Goal: Transaction & Acquisition: Subscribe to service/newsletter

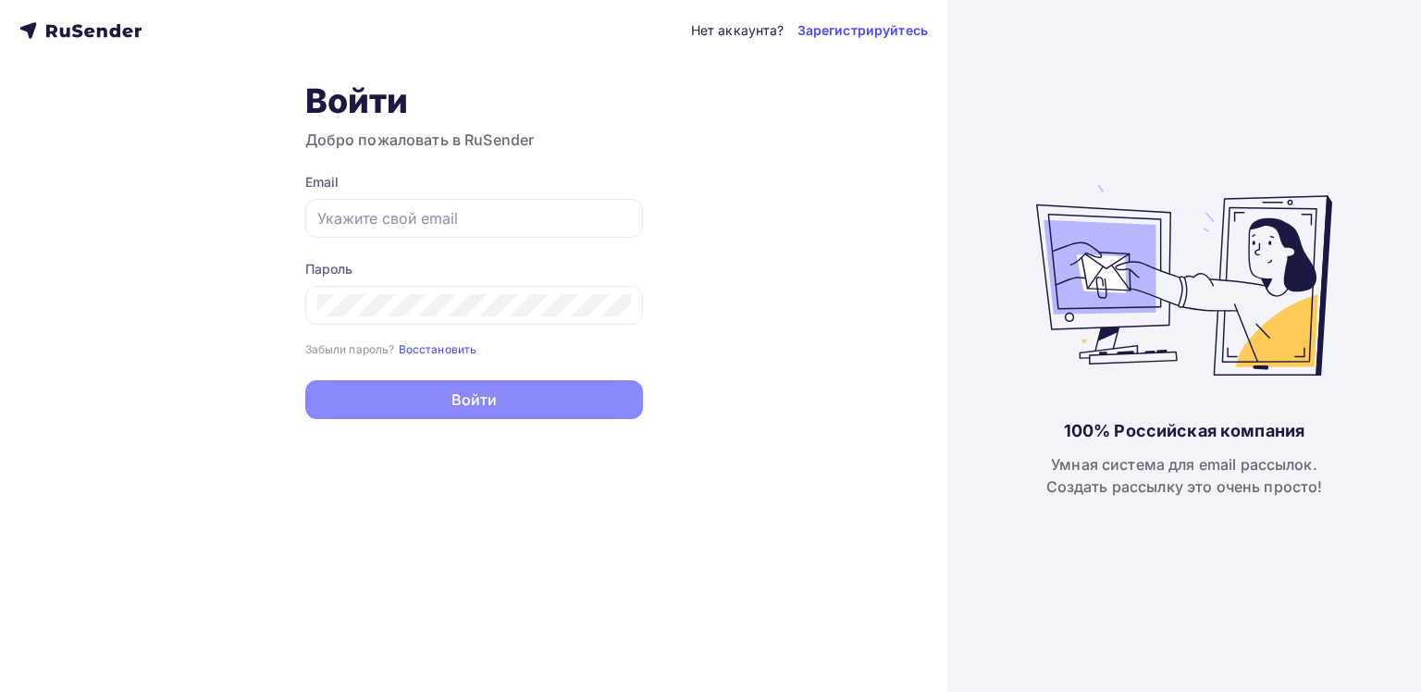
type input "a2702046@gmail.com"
click at [466, 326] on div "Пароль Забыли пароль? Восстановить Забыли пароль? Восстановить" at bounding box center [474, 309] width 338 height 98
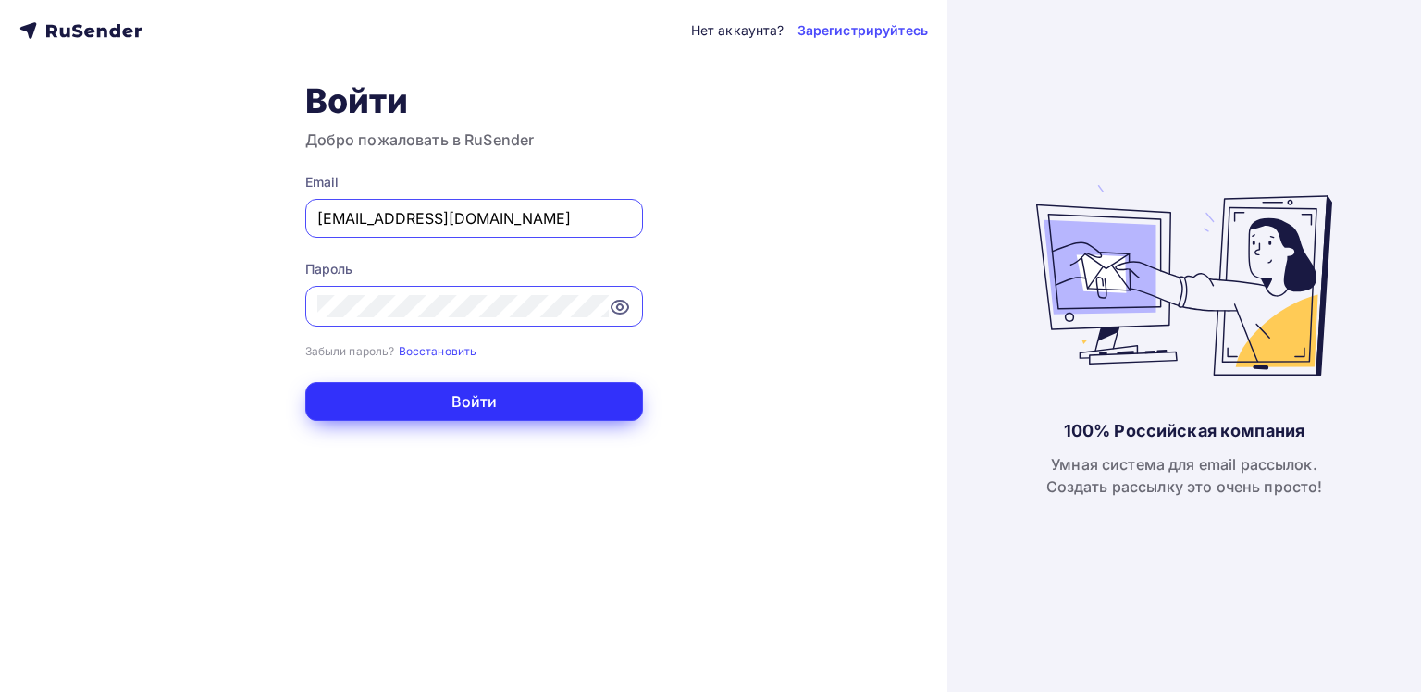
click at [470, 398] on button "Войти" at bounding box center [474, 401] width 338 height 39
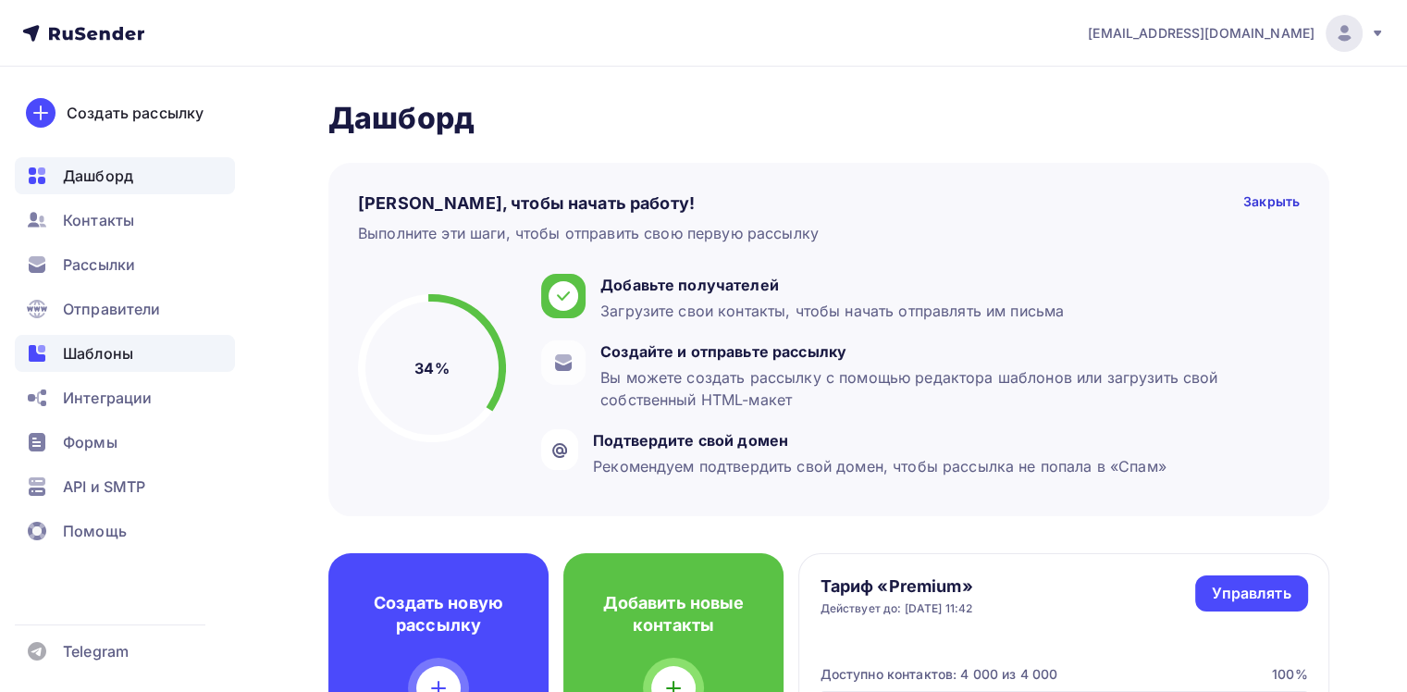
click at [113, 352] on span "Шаблоны" at bounding box center [98, 353] width 70 height 22
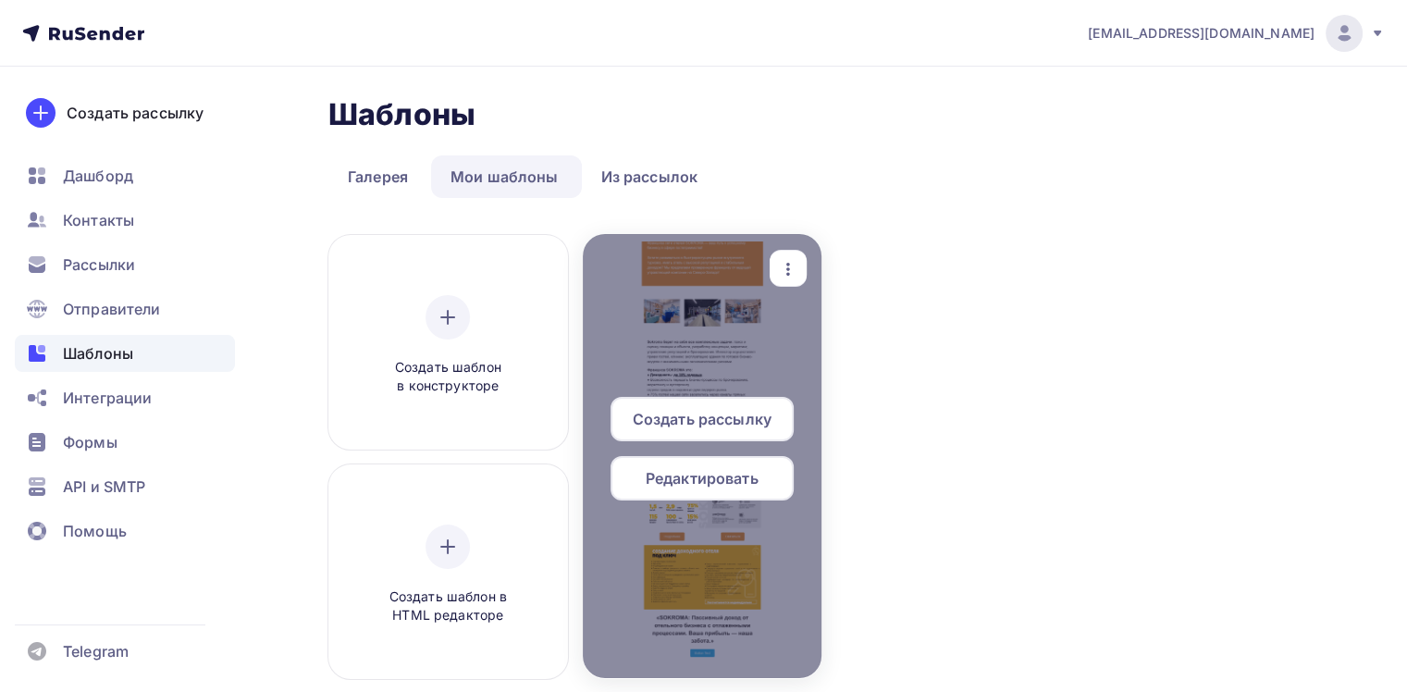
click at [712, 414] on span "Создать рассылку" at bounding box center [702, 419] width 139 height 22
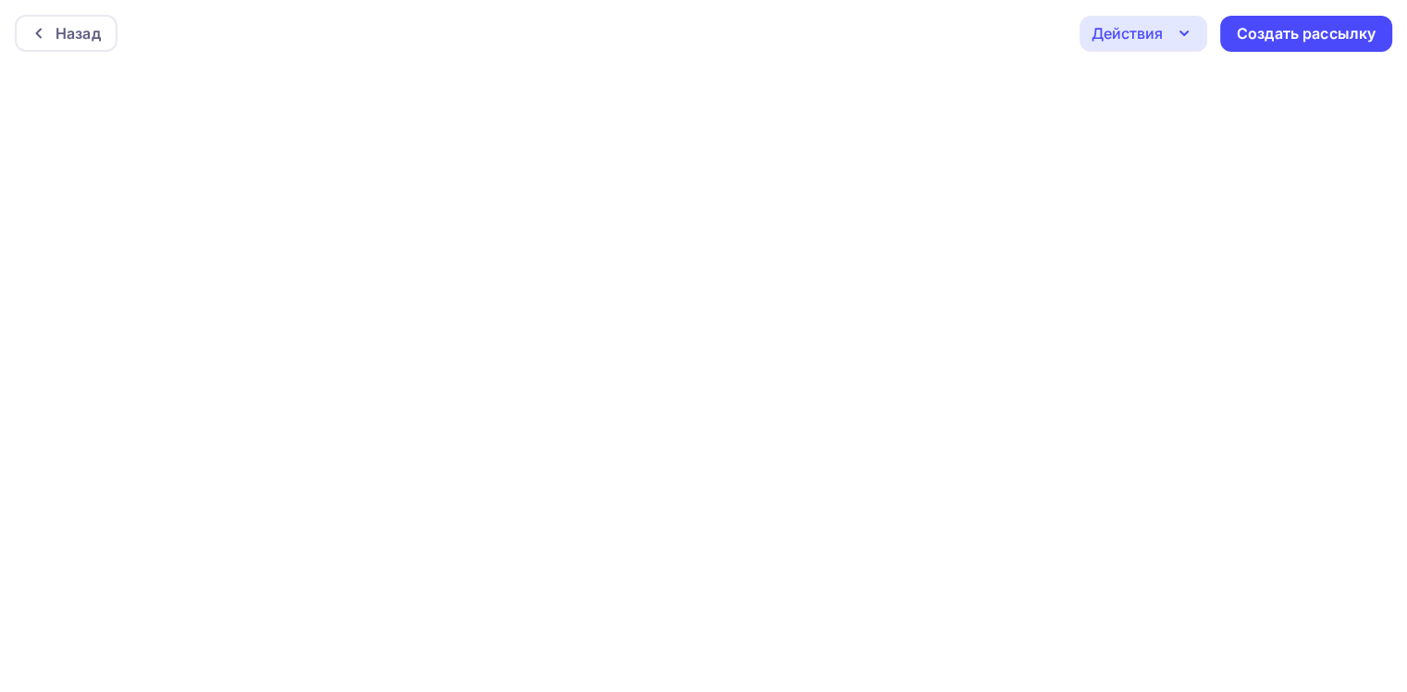
click at [1150, 39] on div "Действия" at bounding box center [1127, 33] width 71 height 22
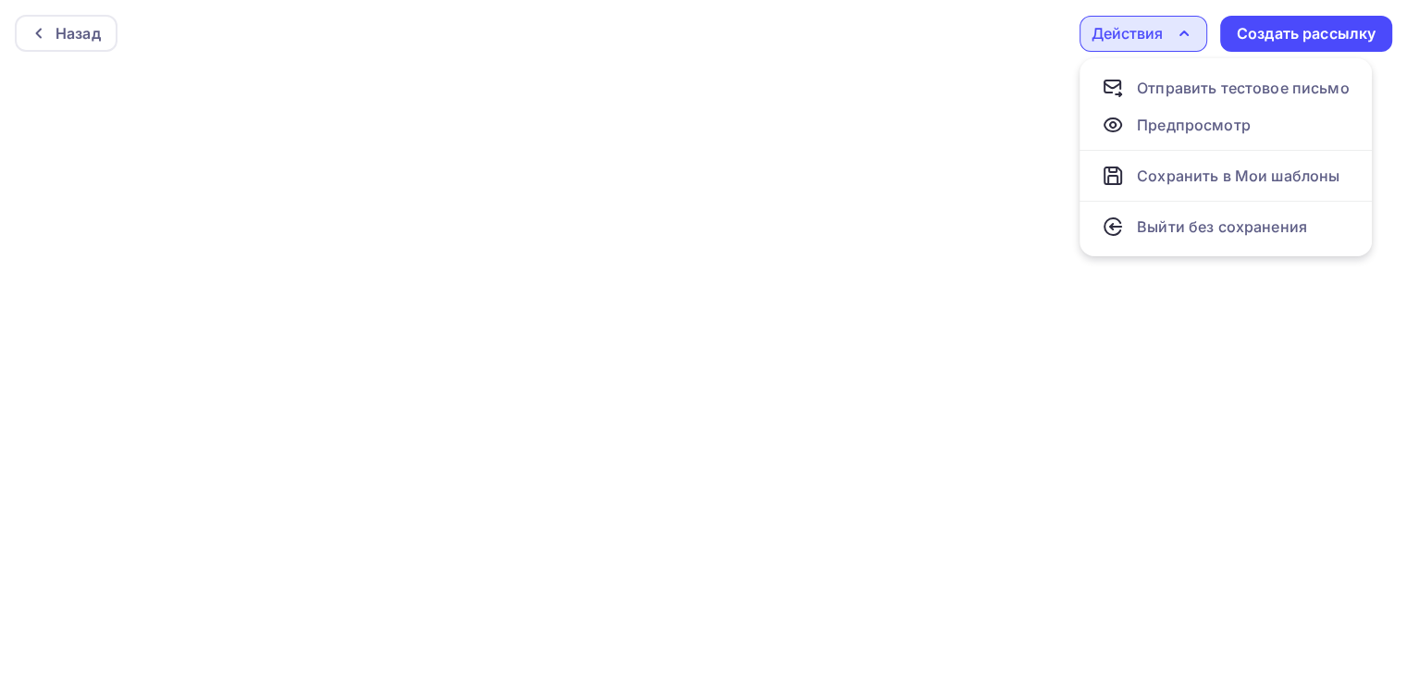
click at [1147, 41] on div "Действия" at bounding box center [1127, 33] width 71 height 22
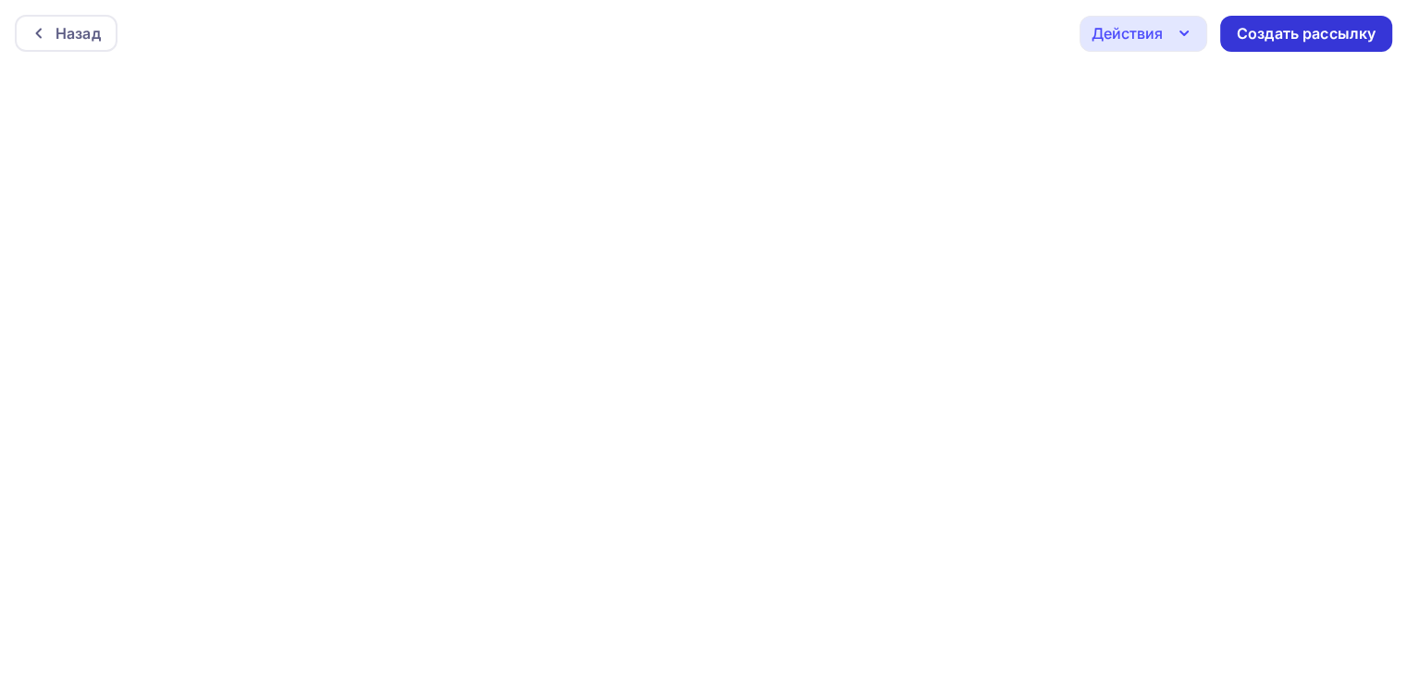
click at [1267, 30] on div "Создать рассылку" at bounding box center [1306, 33] width 139 height 21
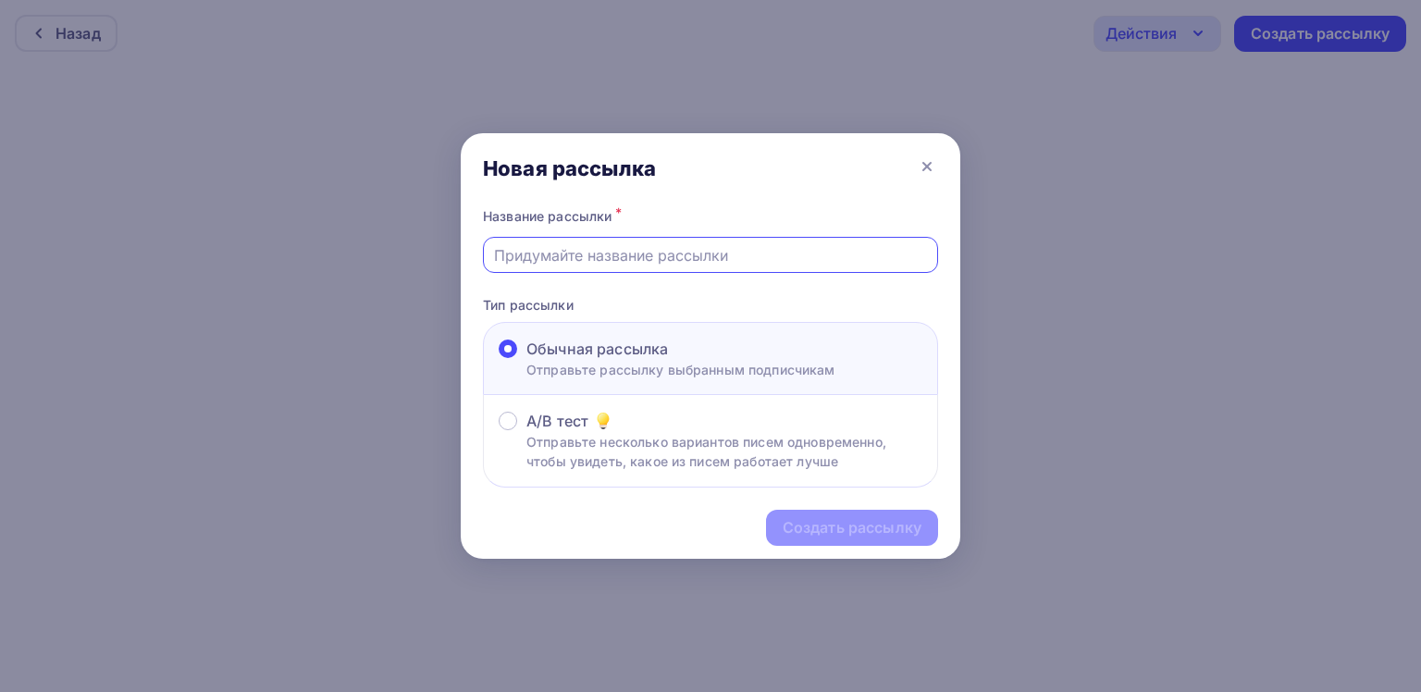
click at [715, 261] on input "text" at bounding box center [711, 255] width 434 height 22
type input "тестовая"
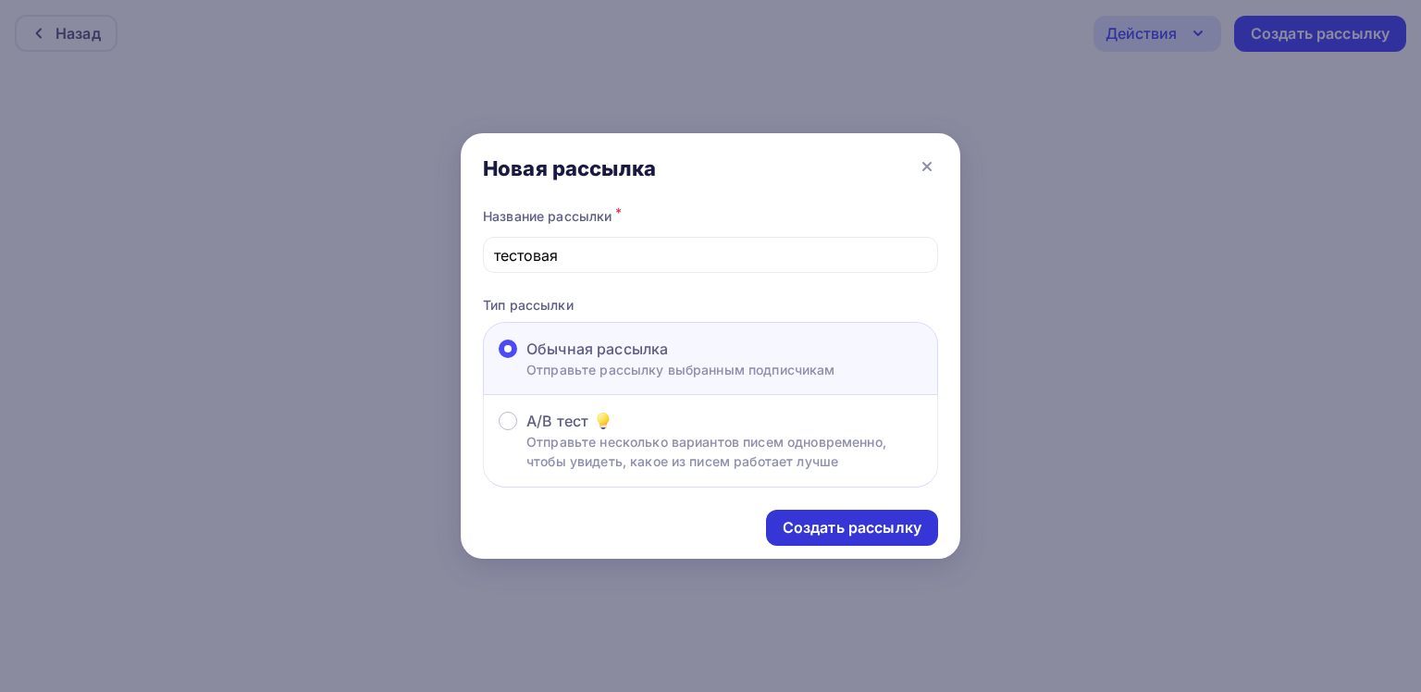
click at [858, 528] on div "Создать рассылку" at bounding box center [852, 527] width 139 height 21
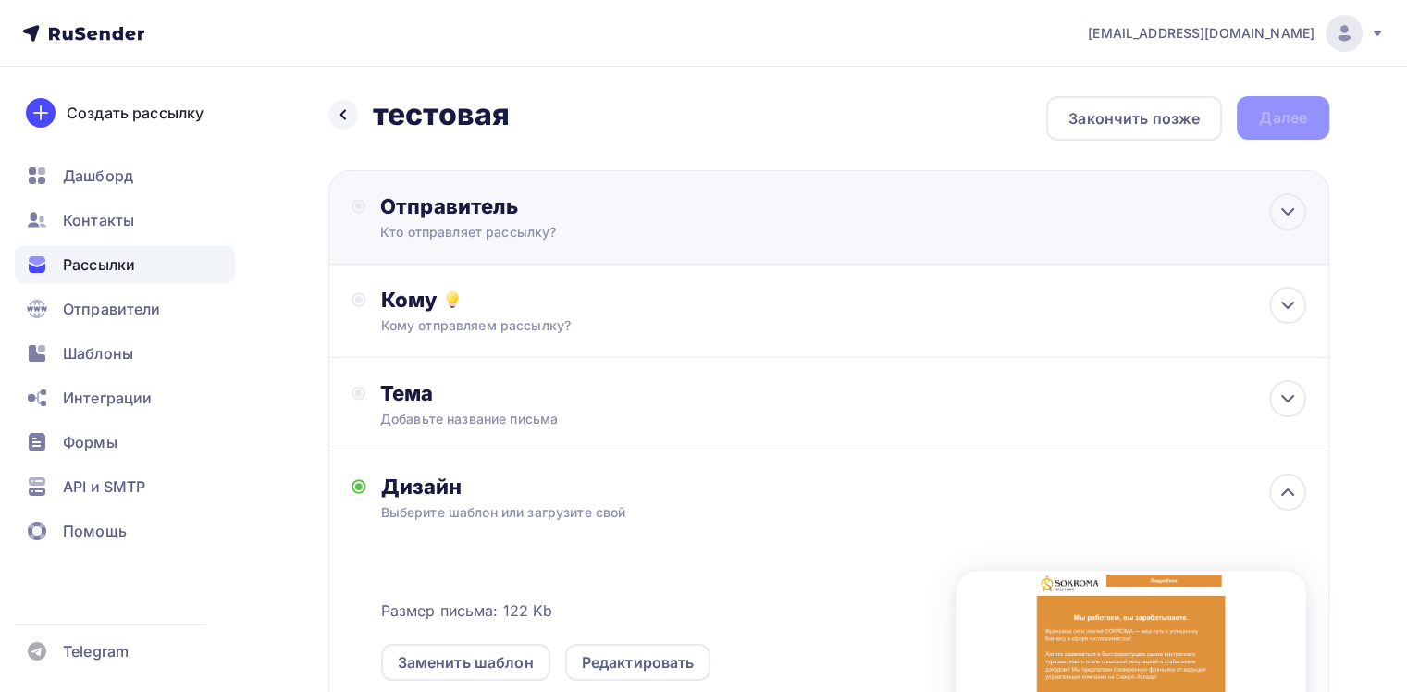
click at [533, 225] on div "Кто отправляет рассылку?" at bounding box center [560, 232] width 361 height 19
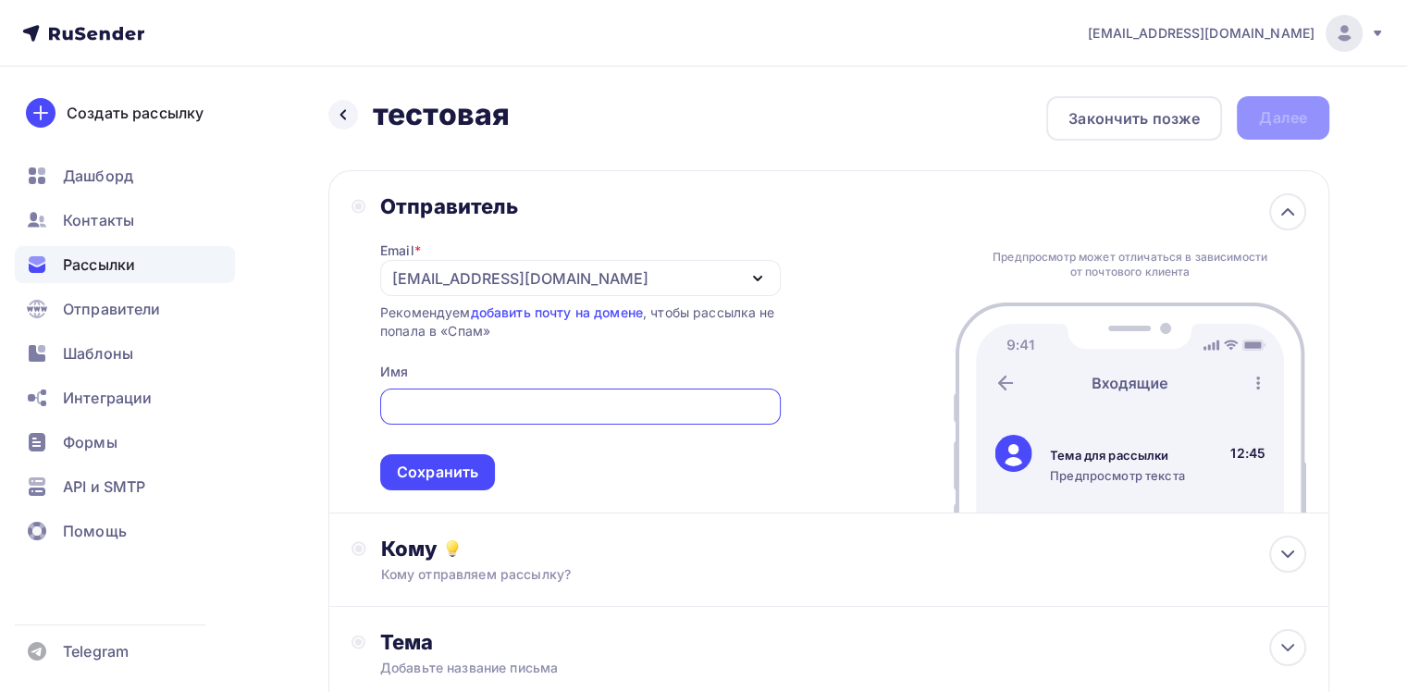
click at [414, 278] on div "[EMAIL_ADDRESS][DOMAIN_NAME]" at bounding box center [520, 278] width 256 height 22
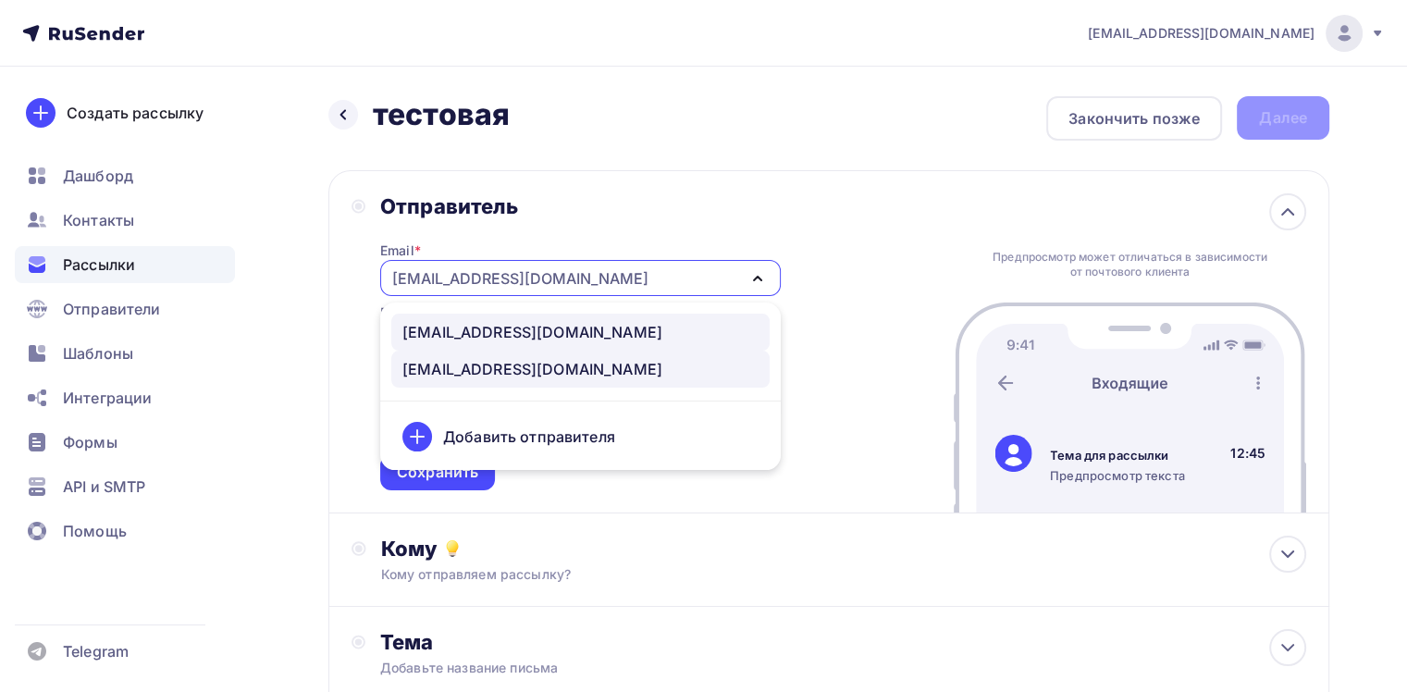
click at [508, 332] on div "info@sokroma.ru" at bounding box center [532, 332] width 260 height 22
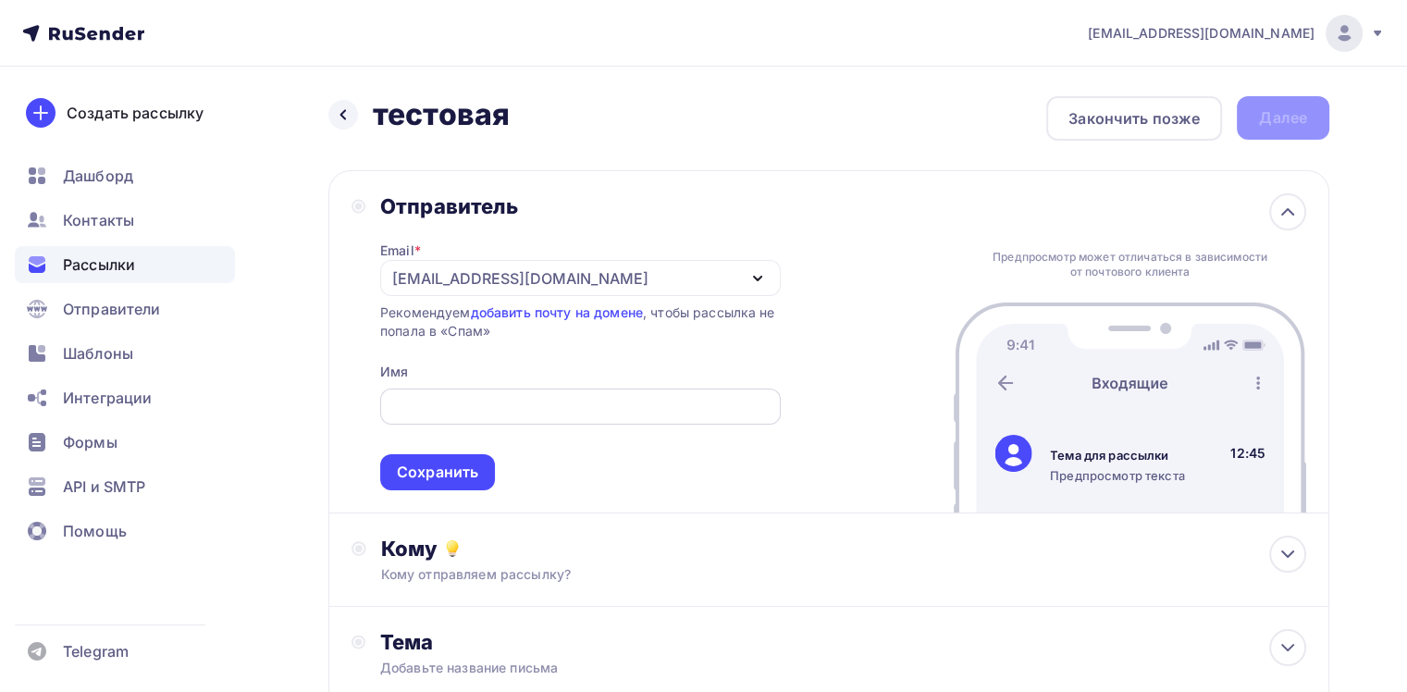
click at [521, 400] on input "text" at bounding box center [579, 407] width 379 height 22
type input "Sokroma Group Hotels"
click at [437, 463] on div "Сохранить" at bounding box center [437, 472] width 81 height 21
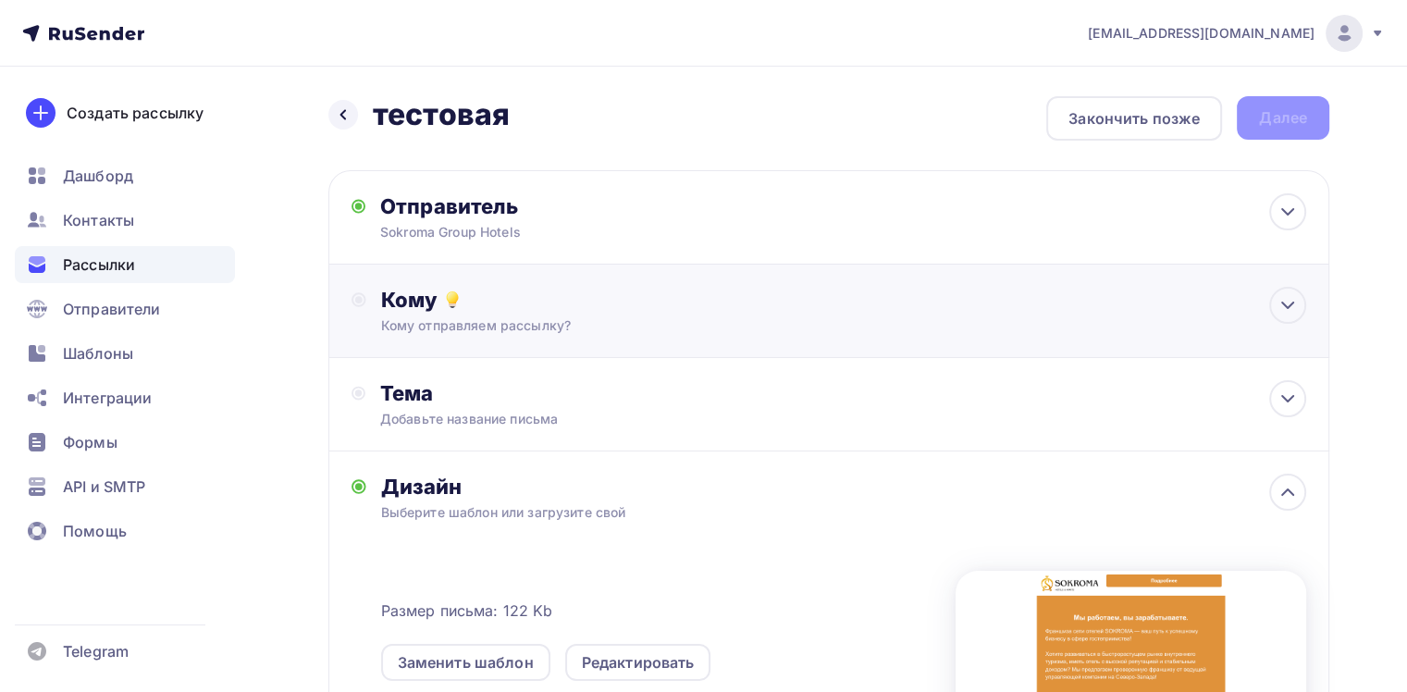
click at [477, 306] on div "Кому" at bounding box center [843, 300] width 925 height 26
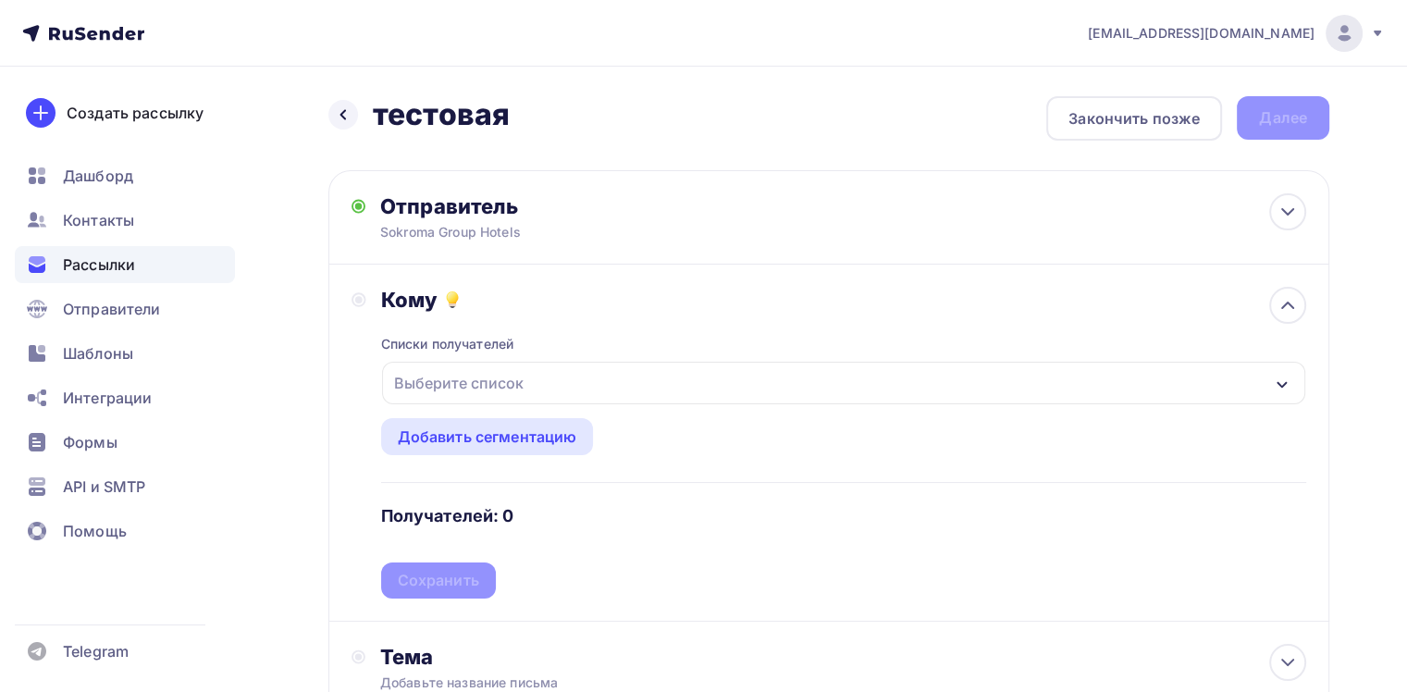
click at [482, 370] on div "Выберите список" at bounding box center [459, 382] width 144 height 33
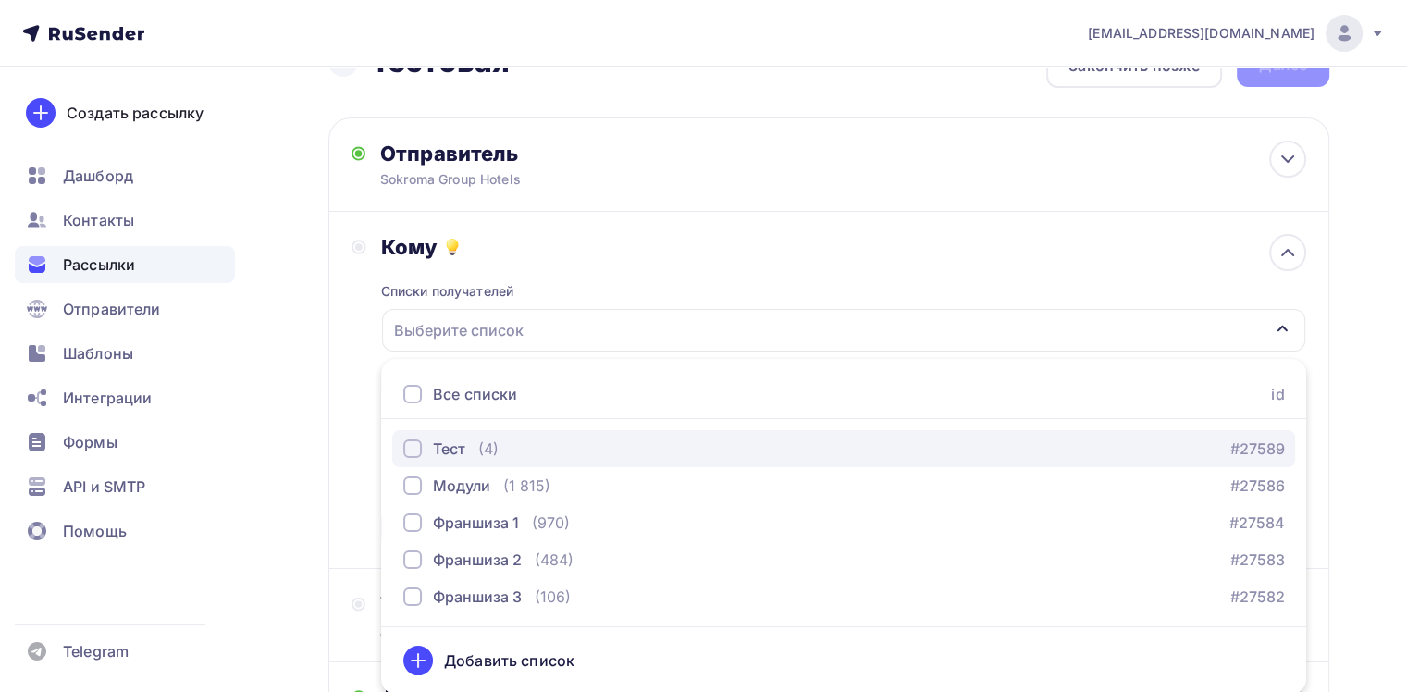
click at [462, 442] on div "Тест" at bounding box center [449, 449] width 32 height 22
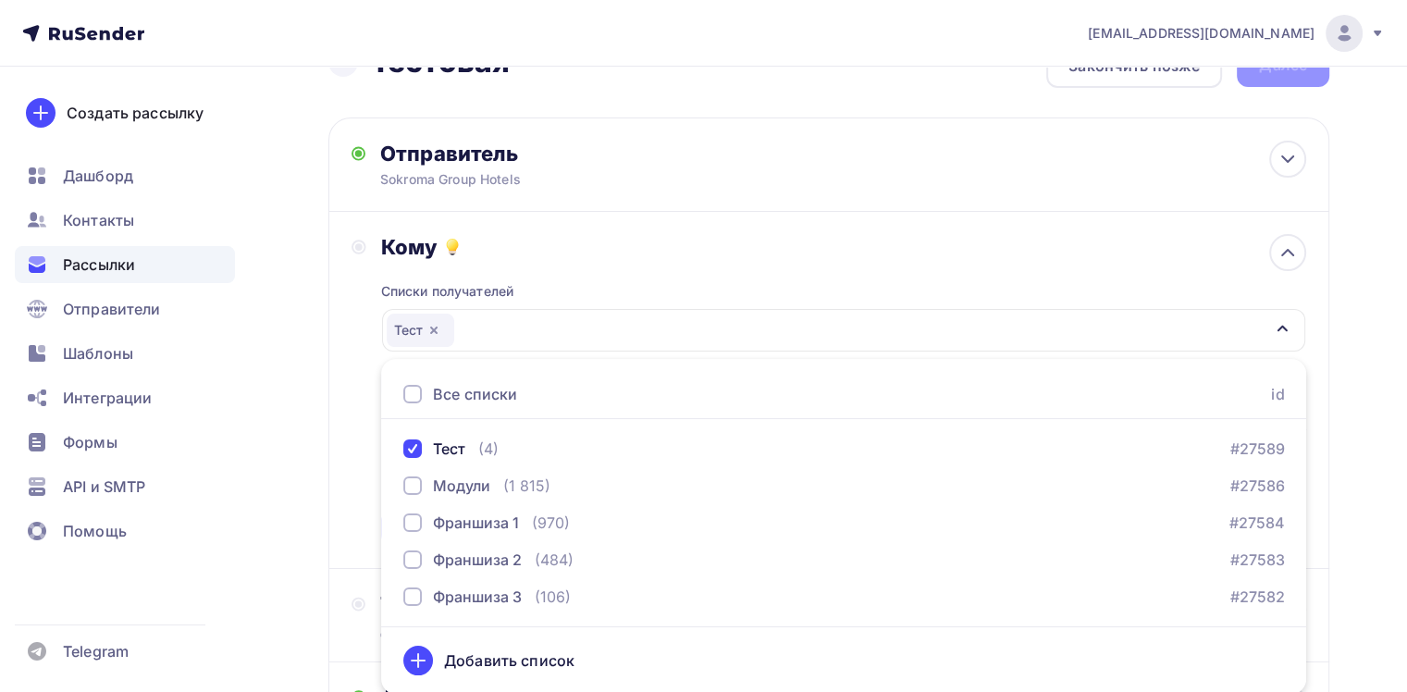
click at [634, 249] on div "Кому" at bounding box center [843, 247] width 925 height 26
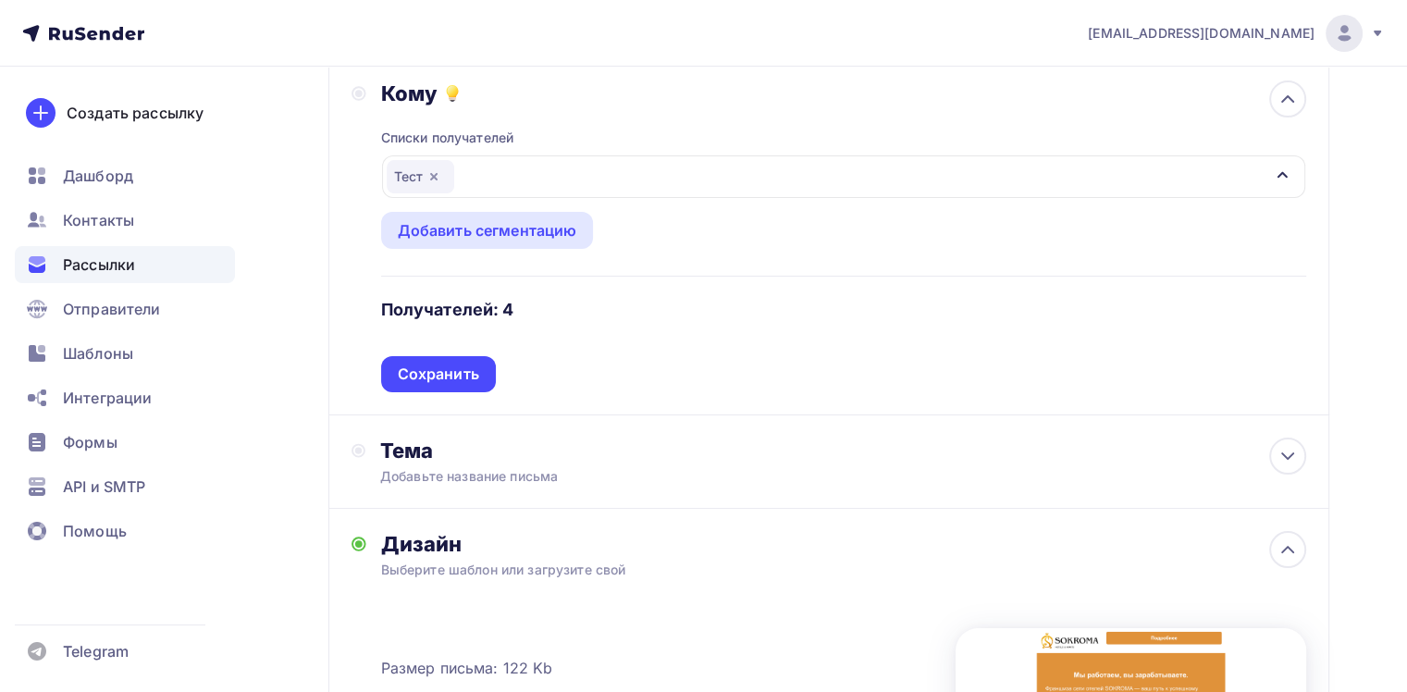
scroll to position [238, 0]
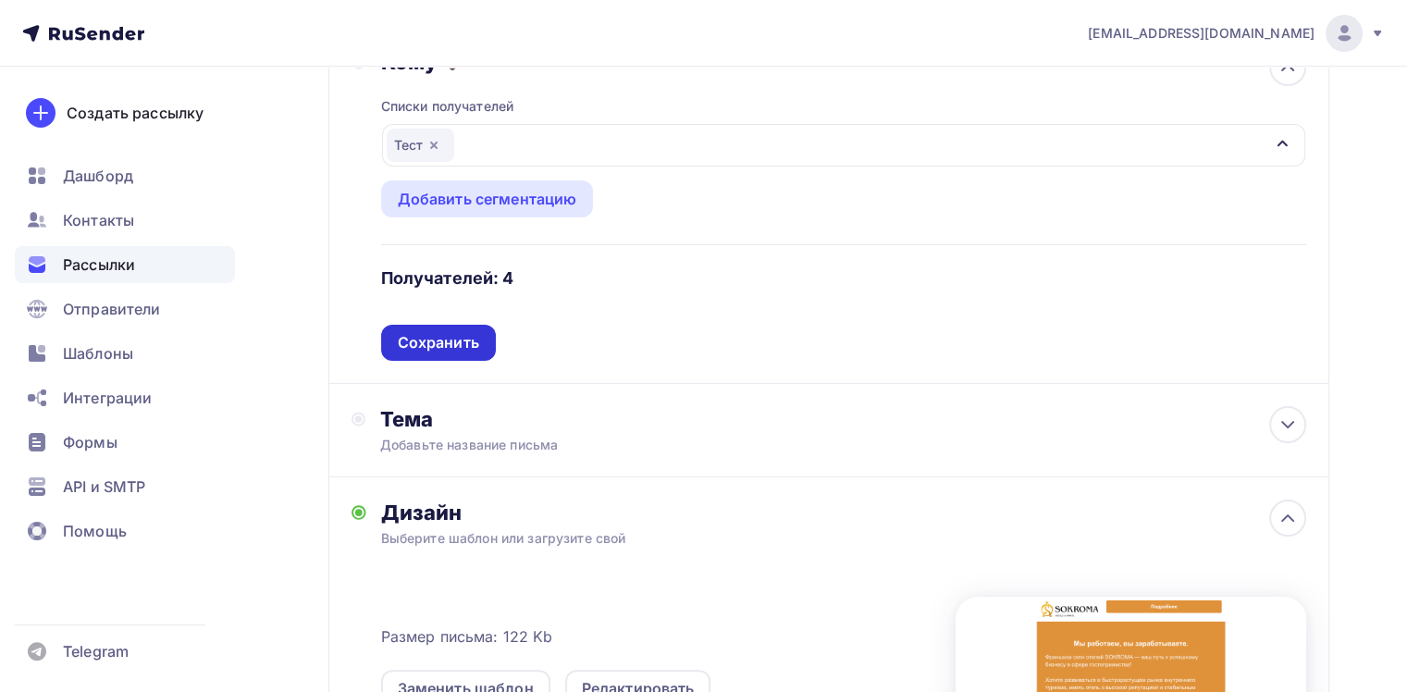
click at [459, 341] on div "Сохранить" at bounding box center [438, 342] width 81 height 21
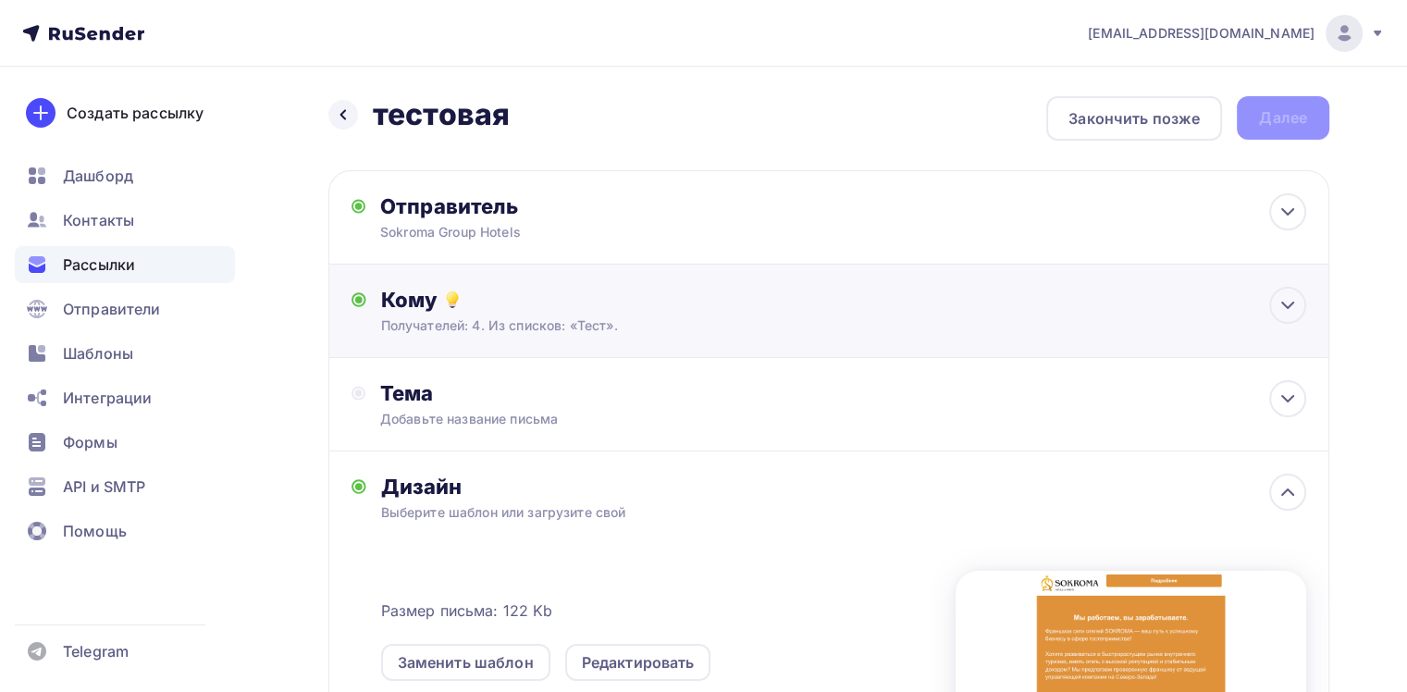
scroll to position [93, 0]
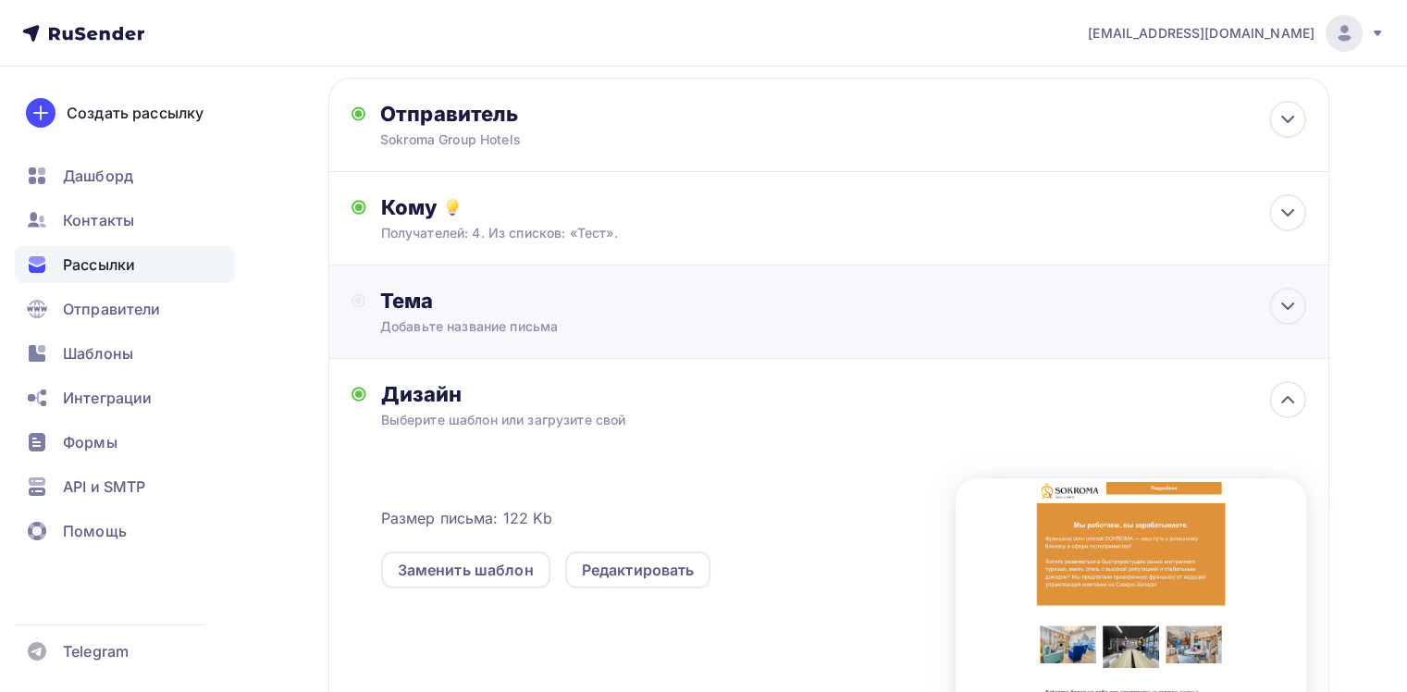
click at [511, 321] on div "Добавьте название письма" at bounding box center [544, 326] width 329 height 19
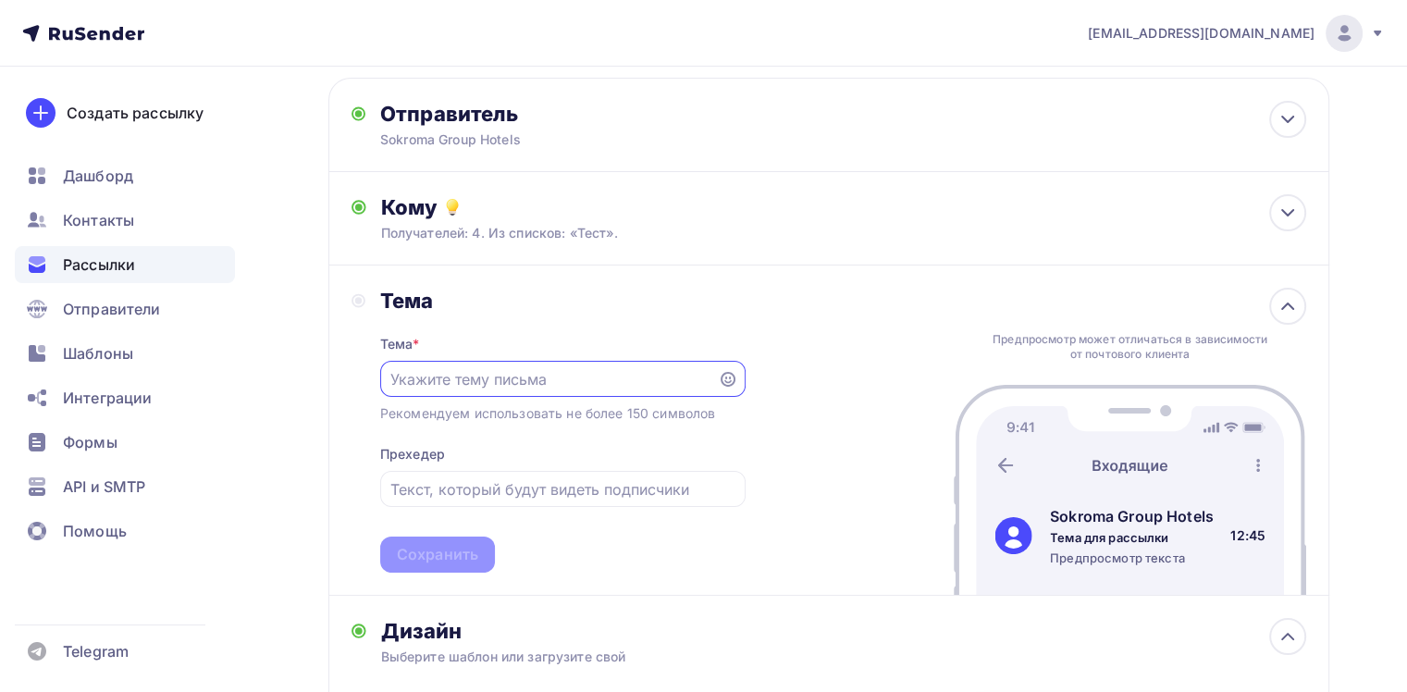
scroll to position [0, 0]
type input "R"
type input "Коммерческое предложение"
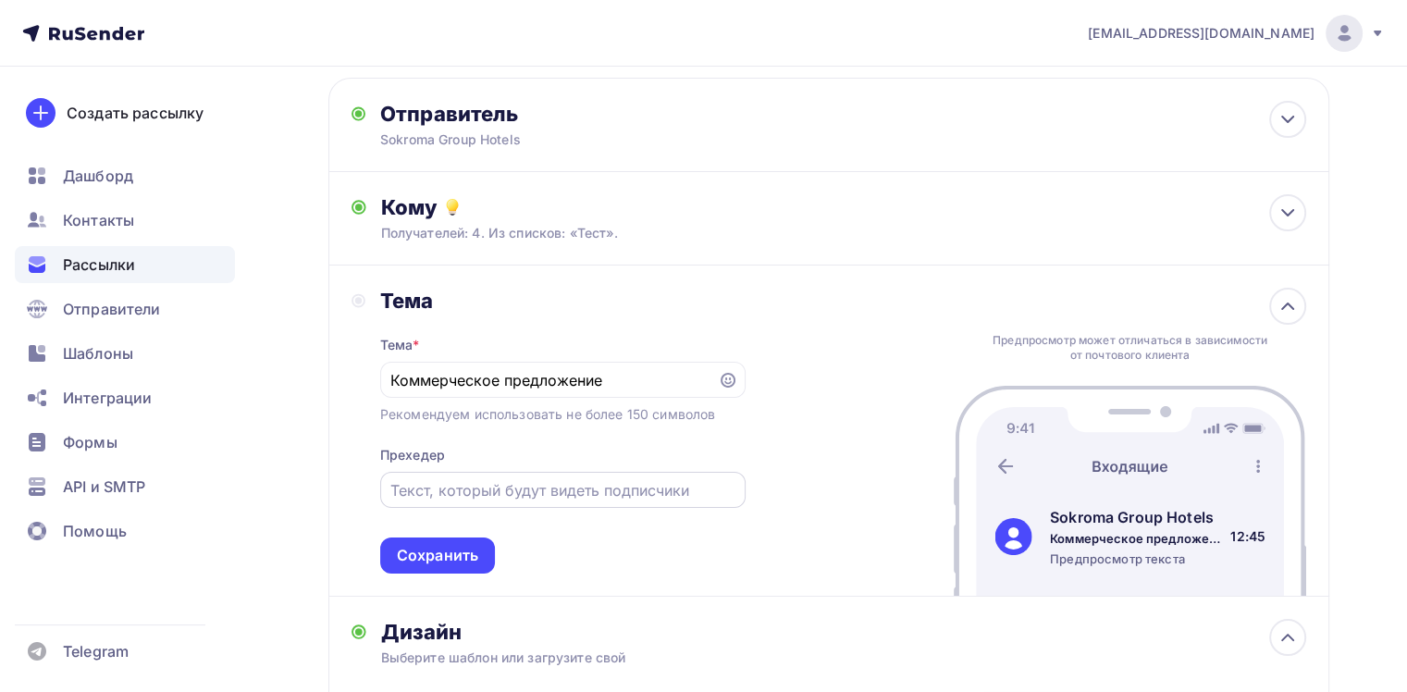
click at [478, 501] on div at bounding box center [562, 490] width 365 height 36
click at [478, 481] on input "text" at bounding box center [562, 490] width 344 height 22
type input "Б"
drag, startPoint x: 707, startPoint y: 490, endPoint x: 385, endPoint y: 481, distance: 322.1
click at [385, 481] on div "Комплексное решение для вашего бизнеса" at bounding box center [562, 490] width 365 height 36
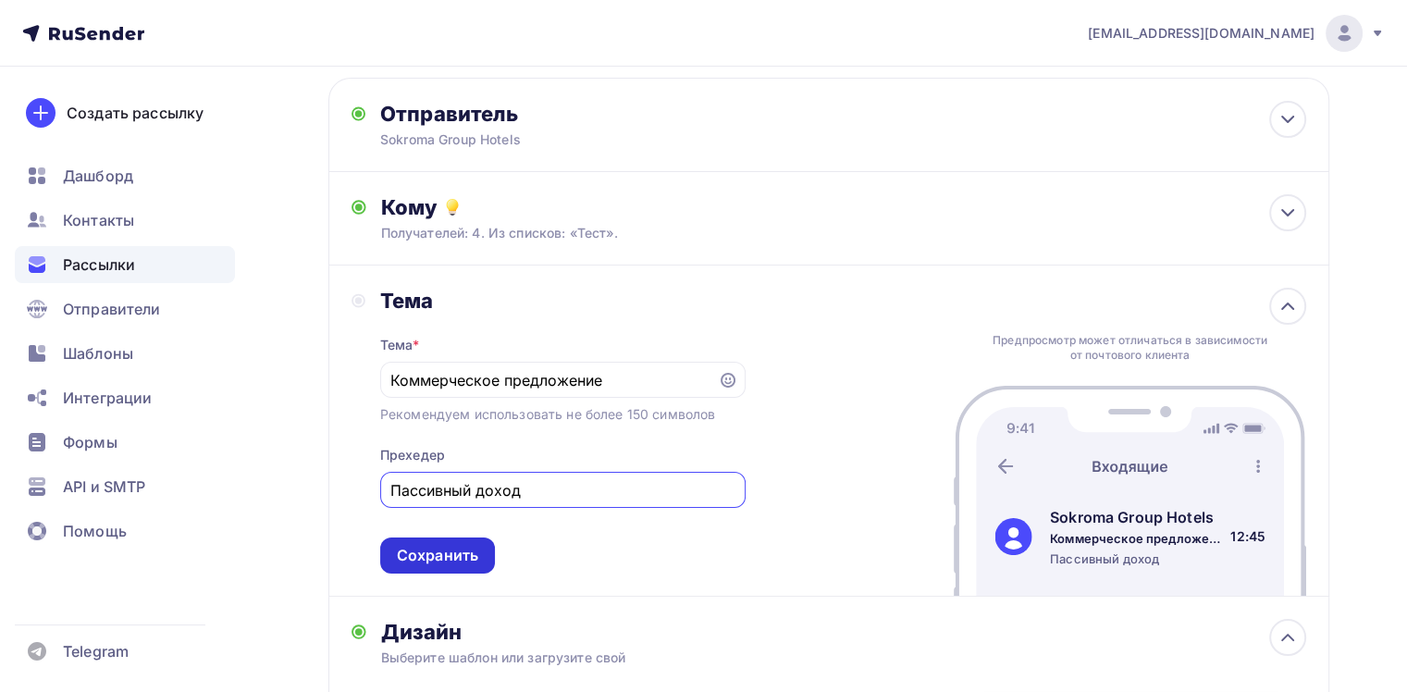
type input "Пассивный доход"
click at [448, 554] on div "Сохранить" at bounding box center [437, 555] width 81 height 21
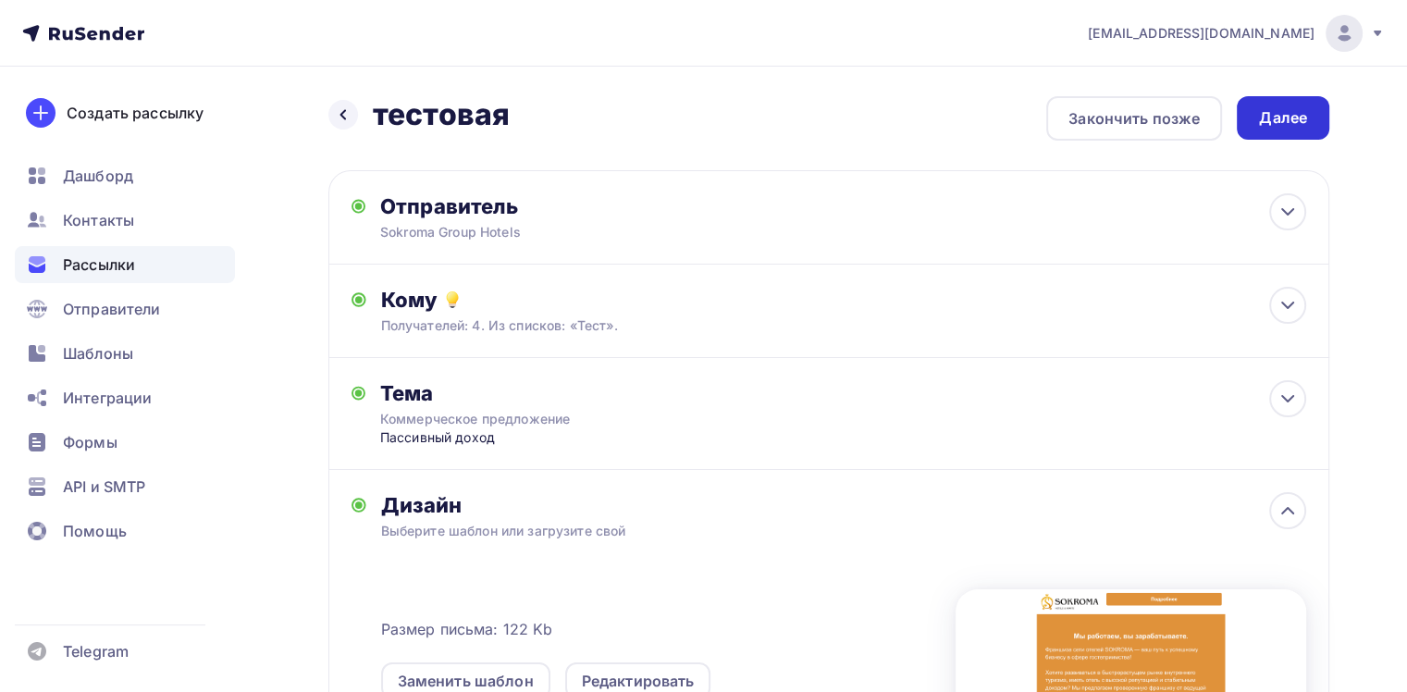
click at [1276, 123] on div "Далее" at bounding box center [1283, 117] width 48 height 21
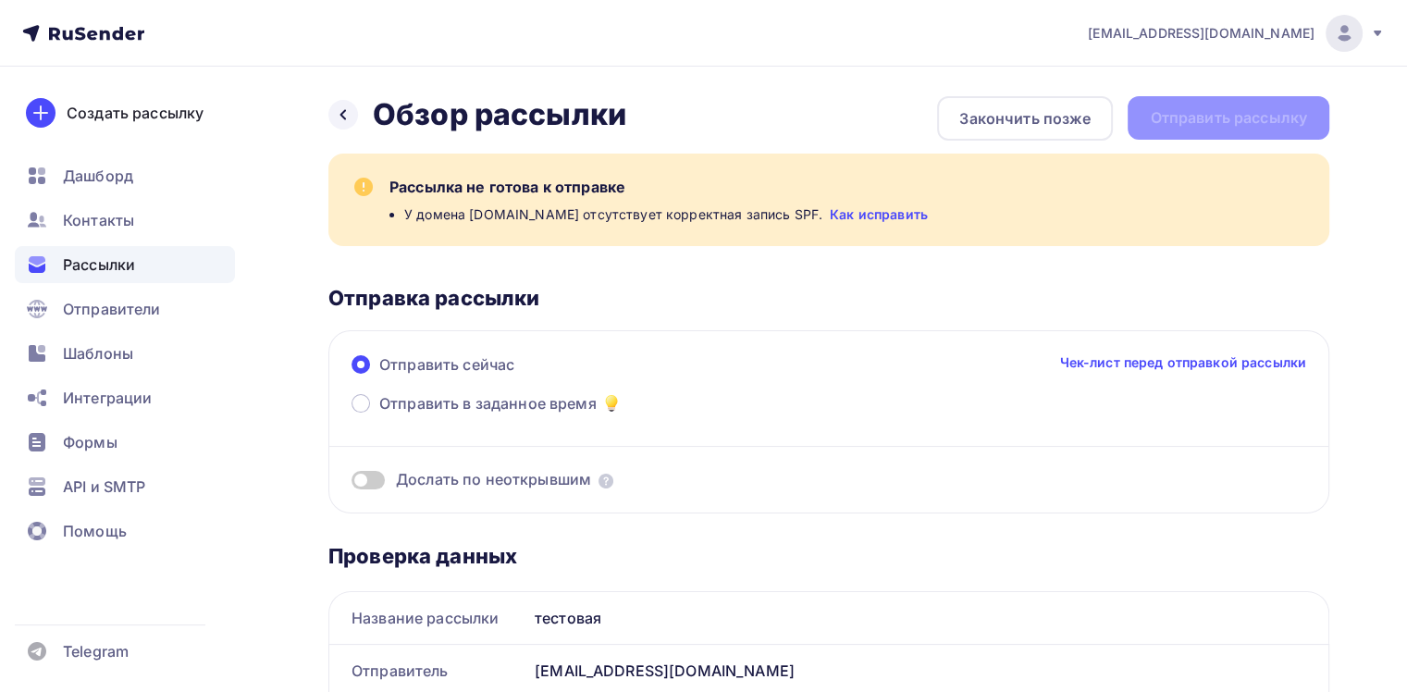
click at [738, 209] on span "У домена sokroma.ru отсутствует корректная запись SPF." at bounding box center [613, 214] width 418 height 19
click at [781, 222] on div "У домена sokroma.ru отсутствует корректная запись SPF. Как исправить" at bounding box center [855, 214] width 903 height 19
click at [830, 207] on link "Как исправить" at bounding box center [879, 214] width 98 height 19
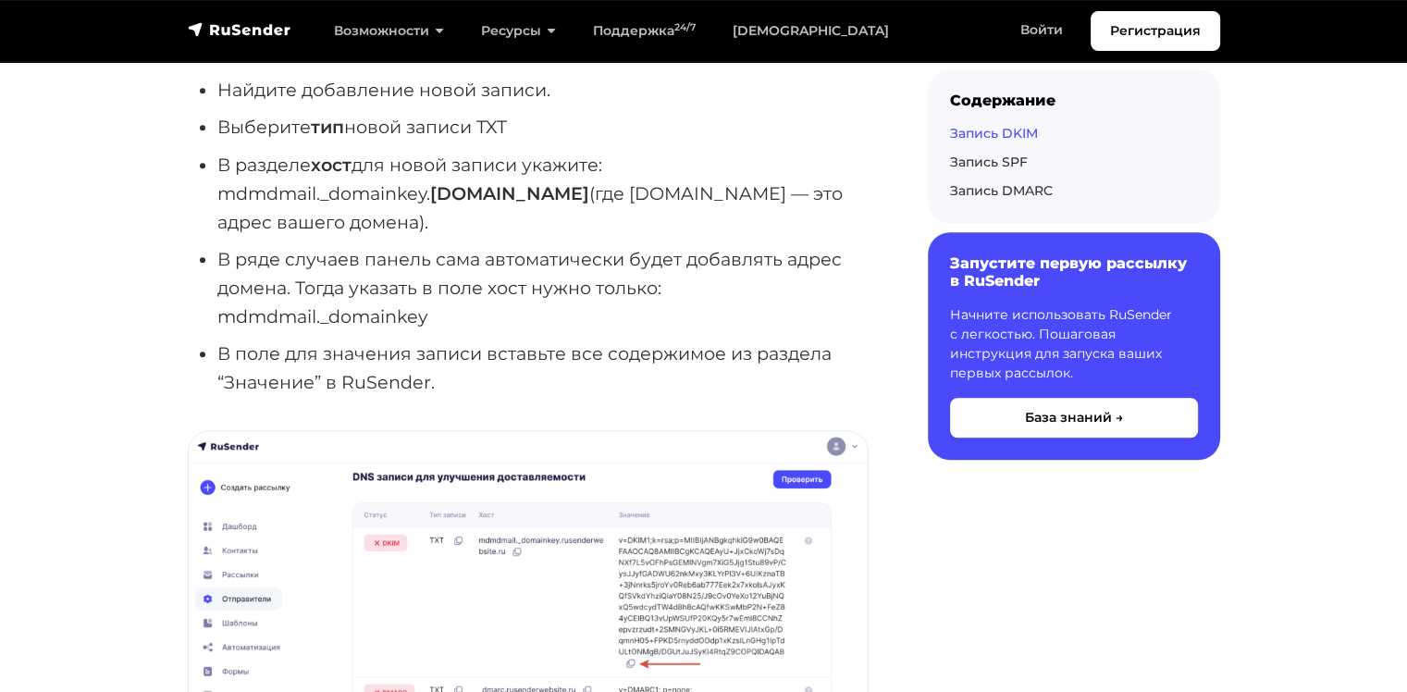
scroll to position [1573, 0]
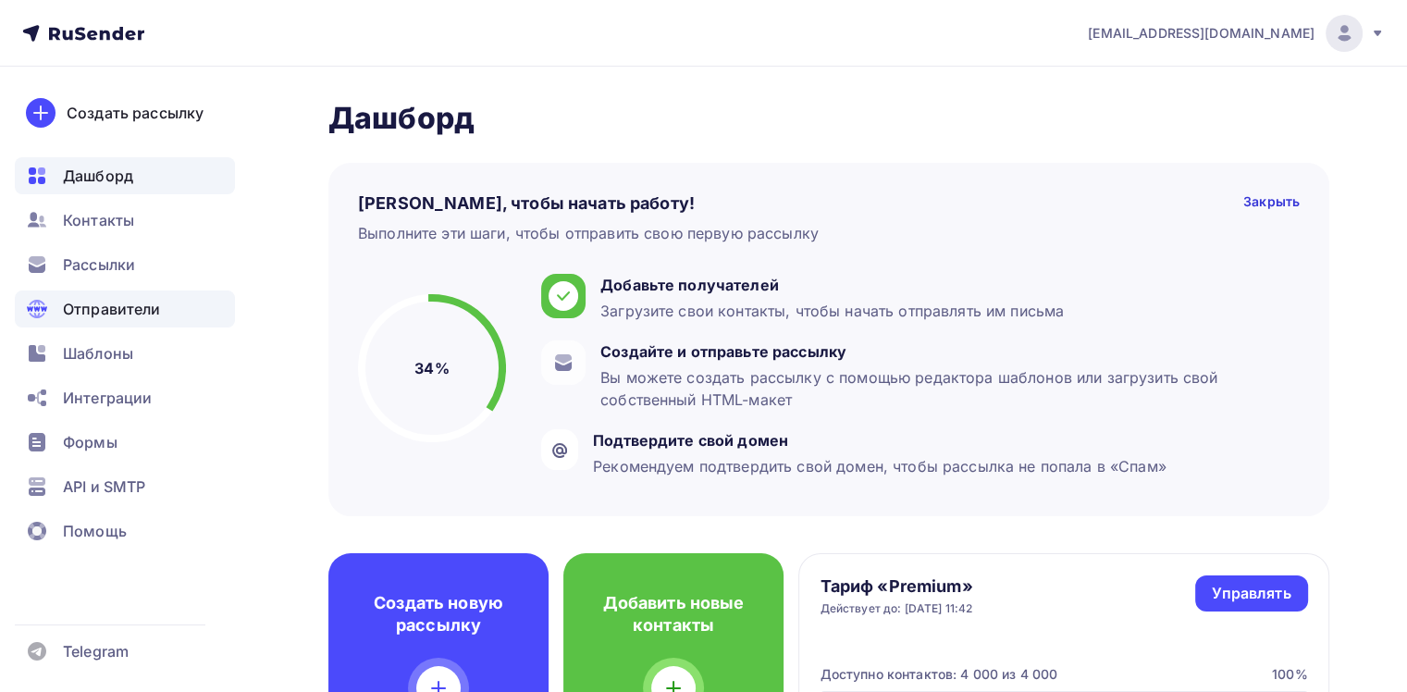
click at [152, 303] on span "Отправители" at bounding box center [112, 309] width 98 height 22
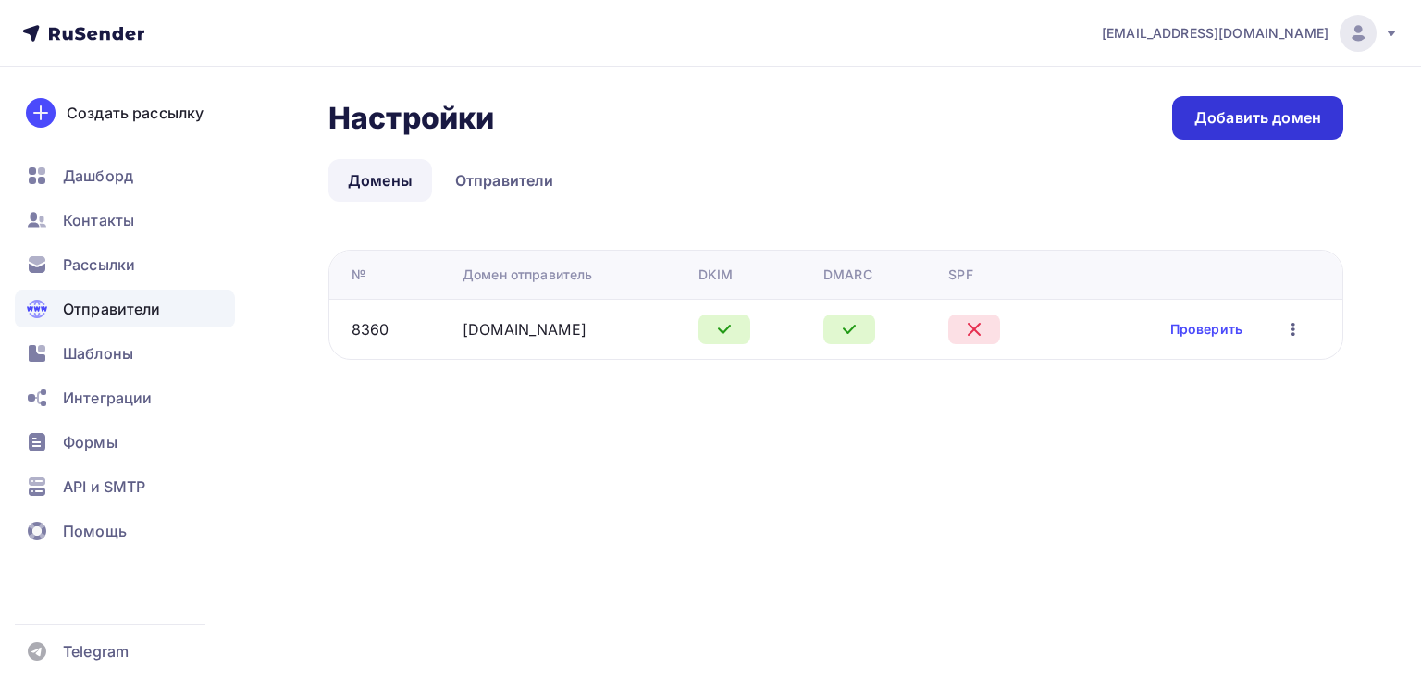
click at [1217, 126] on div "Добавить домен" at bounding box center [1257, 117] width 127 height 21
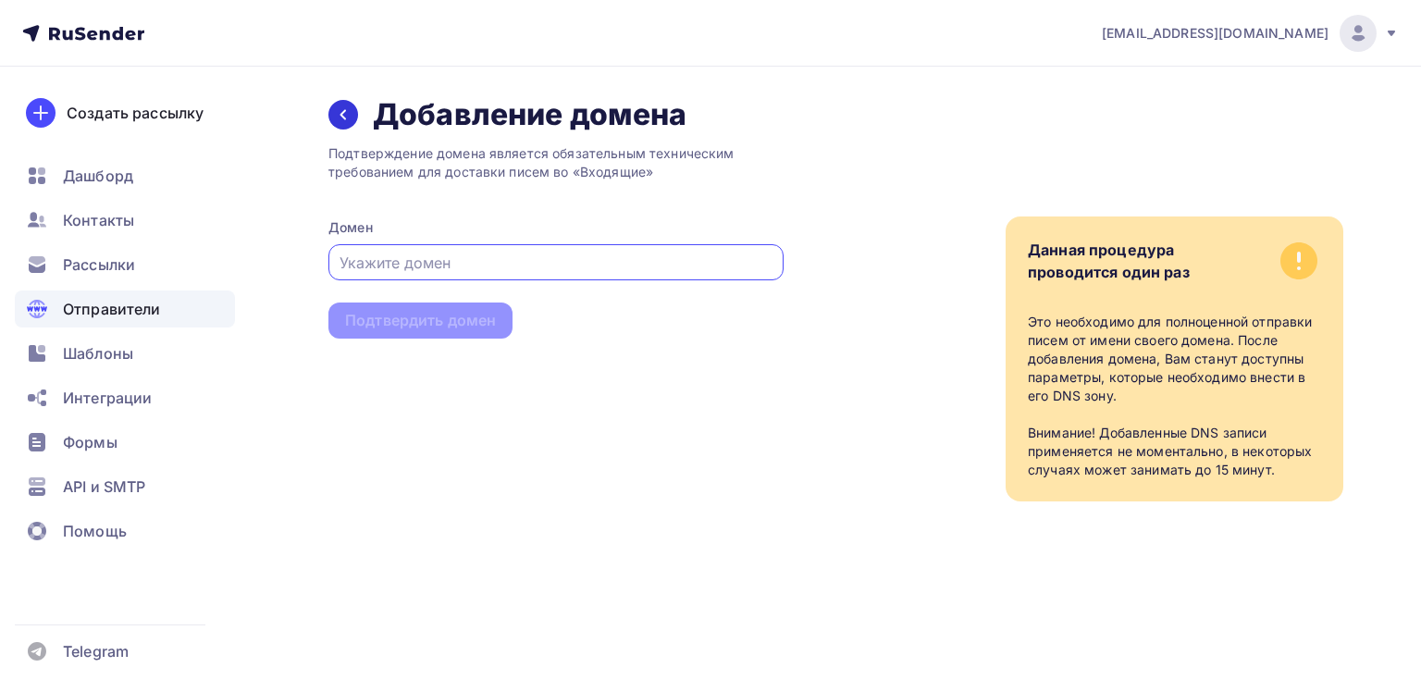
click at [354, 118] on div at bounding box center [343, 115] width 30 height 30
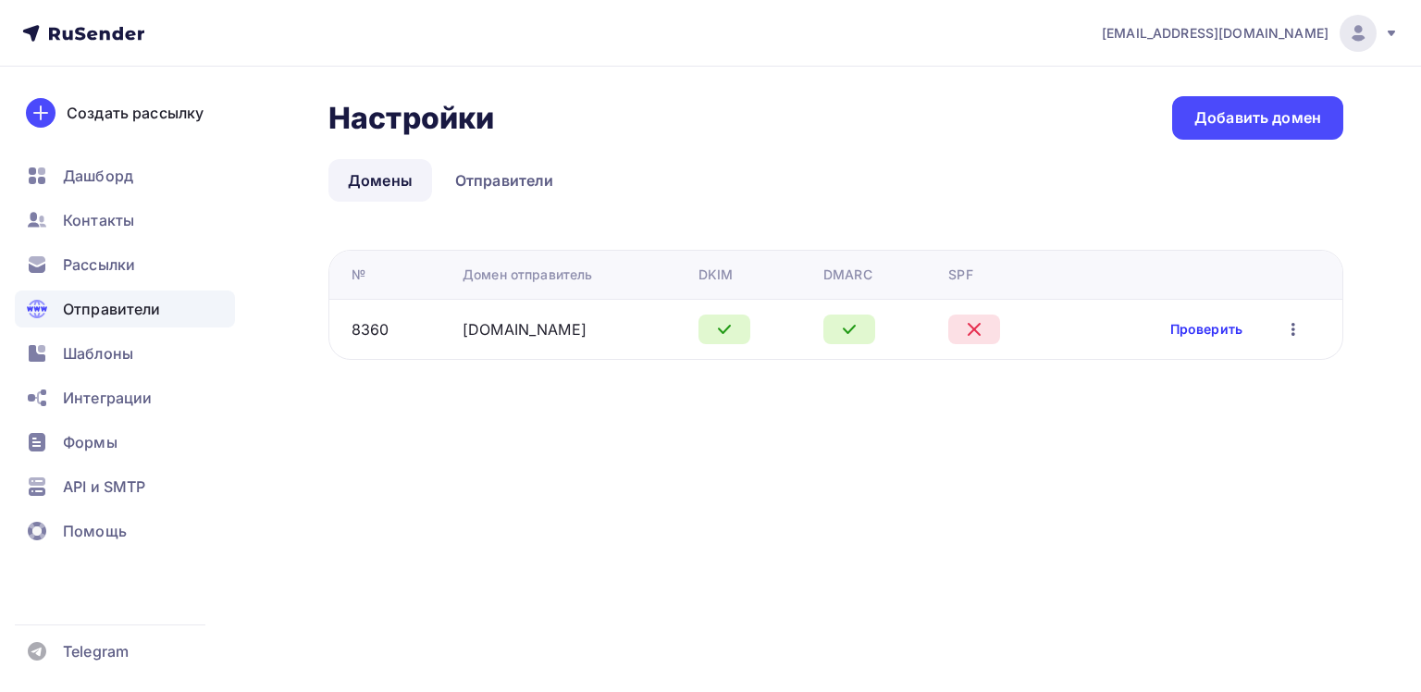
click at [1202, 327] on link "Проверить" at bounding box center [1206, 329] width 72 height 19
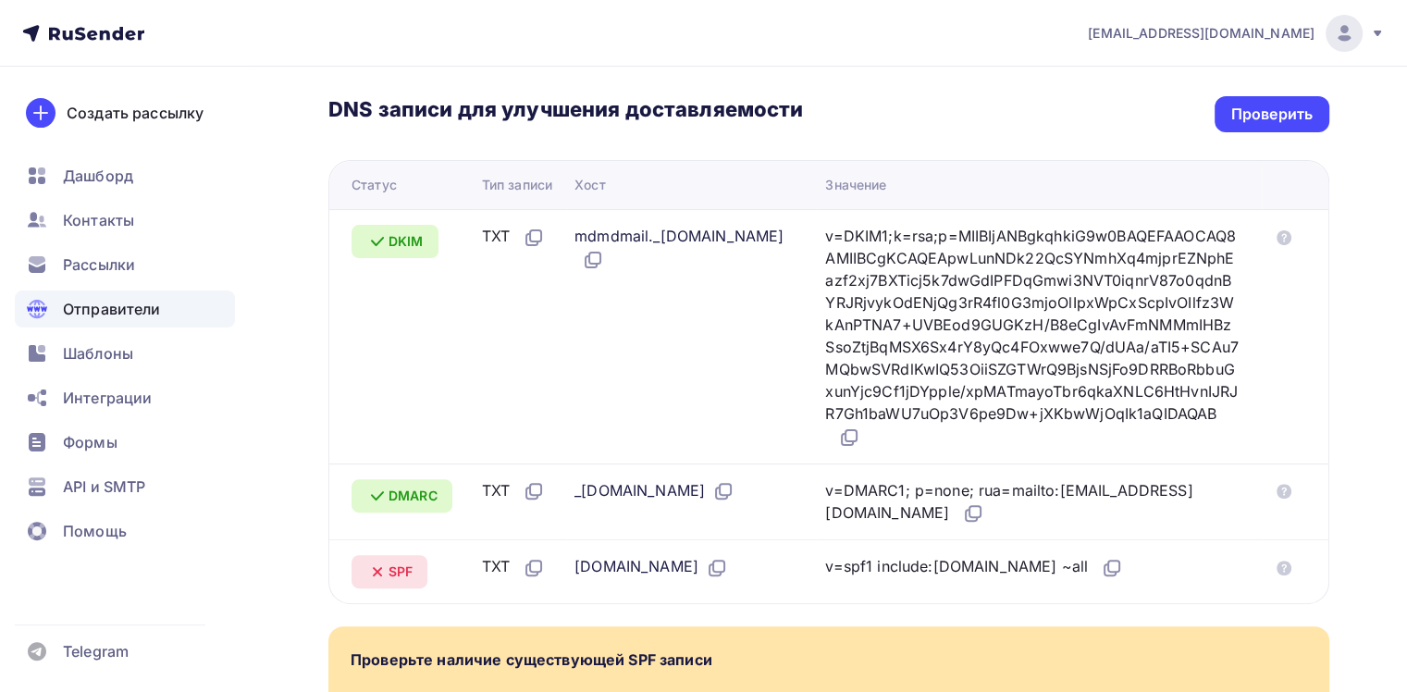
scroll to position [370, 0]
